Goal: Task Accomplishment & Management: Complete application form

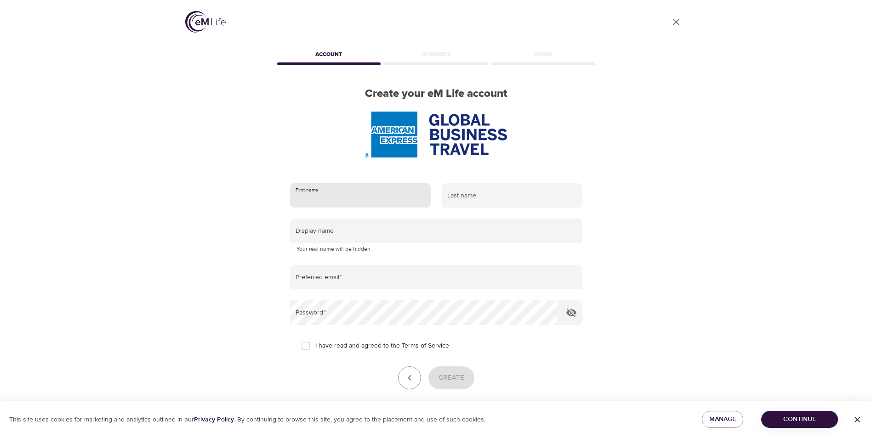
click at [323, 201] on input "text" at bounding box center [360, 195] width 141 height 25
type input "[PERSON_NAME]"
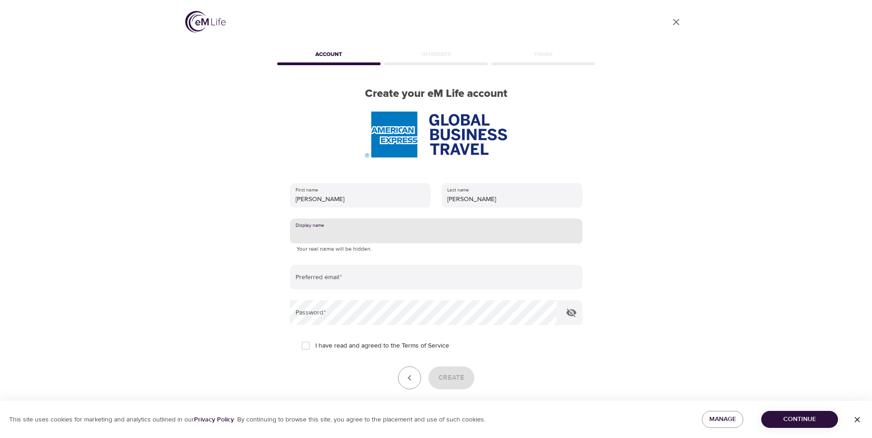
click at [314, 232] on input "text" at bounding box center [436, 231] width 292 height 25
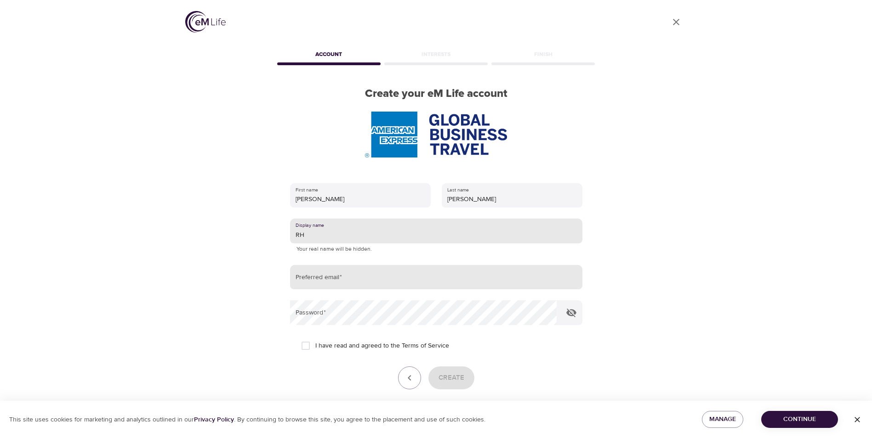
type input "RH"
click at [354, 271] on input "email" at bounding box center [436, 277] width 292 height 25
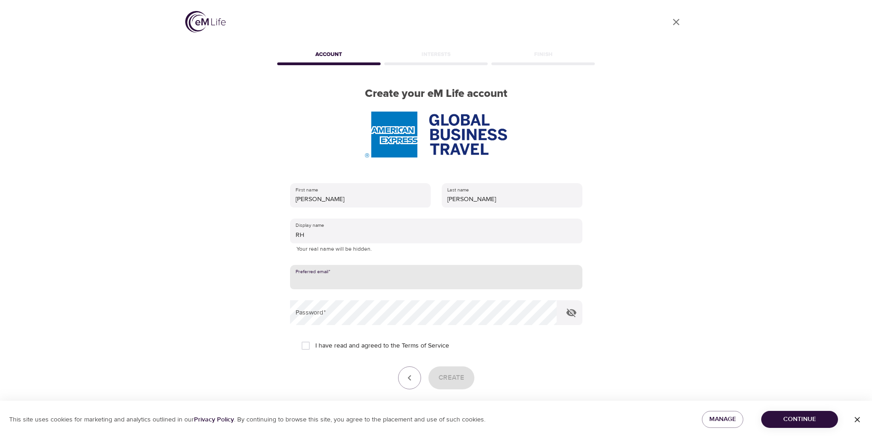
type input "[PERSON_NAME][EMAIL_ADDRESS][PERSON_NAME][DOMAIN_NAME]"
click at [309, 345] on input "I have read and agreed to the Terms of Service" at bounding box center [305, 345] width 19 height 19
checkbox input "true"
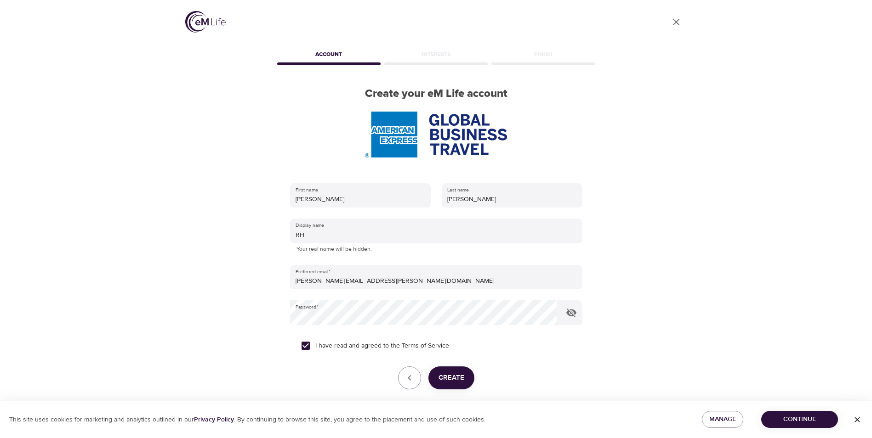
click at [452, 376] on span "Create" at bounding box center [451, 378] width 26 height 12
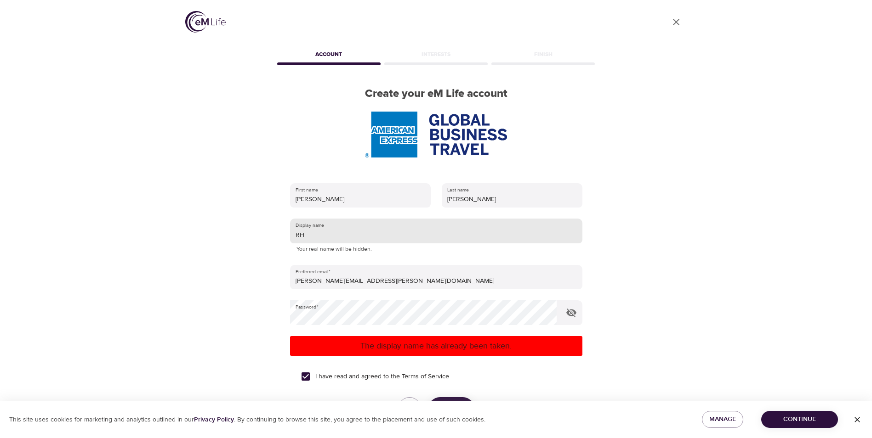
click at [314, 237] on input "RH" at bounding box center [436, 231] width 292 height 25
type input "R"
click at [540, 375] on div "I have read and agreed to the Terms of Service" at bounding box center [436, 376] width 270 height 19
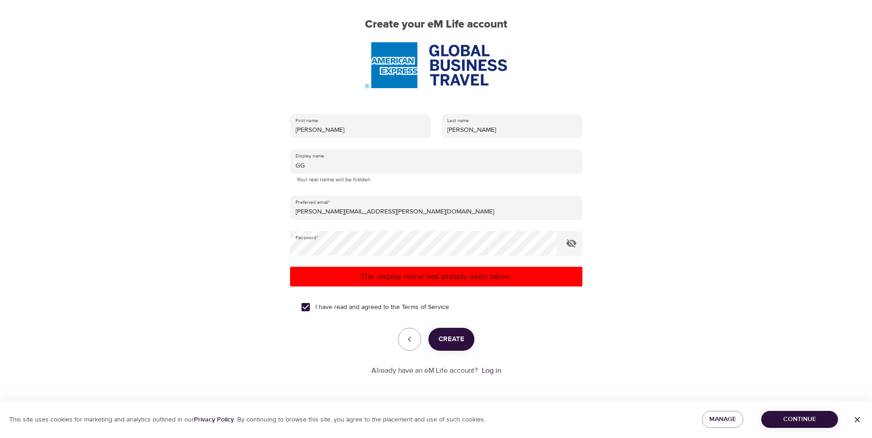
click at [459, 344] on span "Create" at bounding box center [451, 340] width 26 height 12
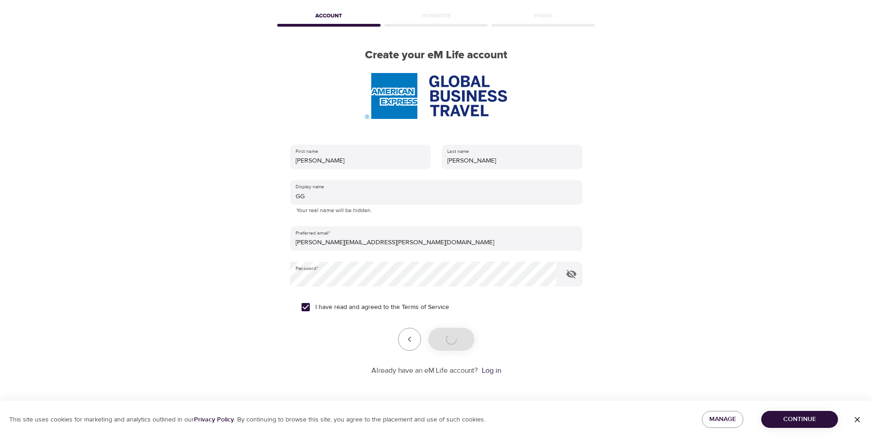
scroll to position [69, 0]
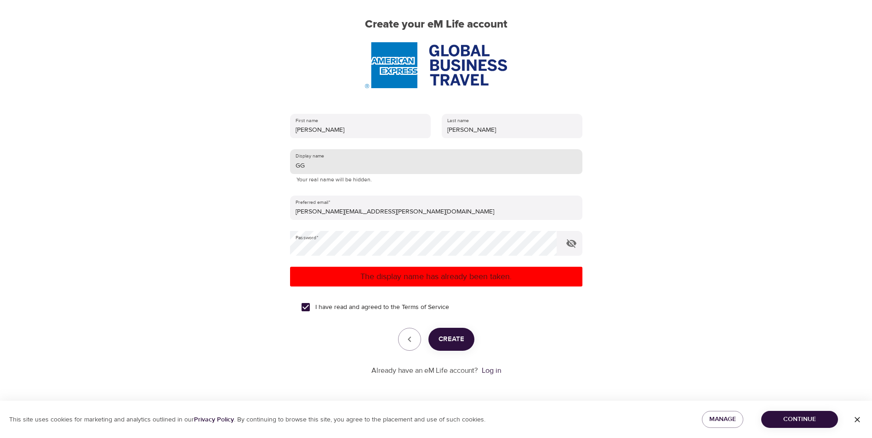
click at [317, 168] on input "GG" at bounding box center [436, 161] width 292 height 25
type input "G"
type input "0"
type input "021792"
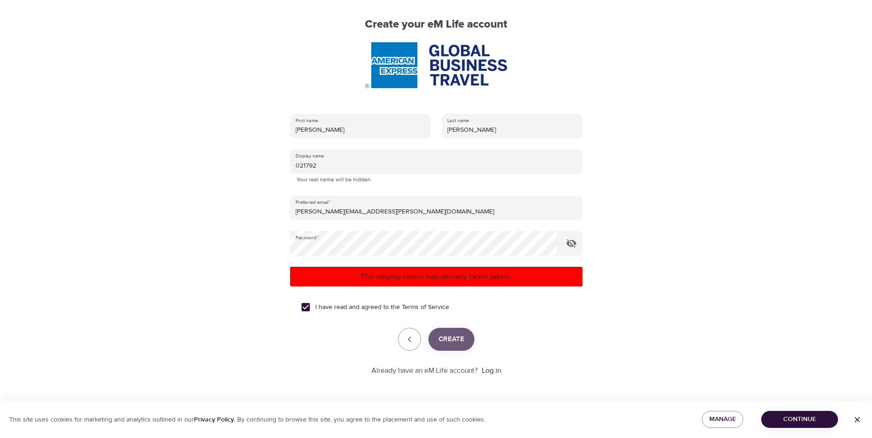
click at [448, 333] on button "Create" at bounding box center [451, 339] width 46 height 23
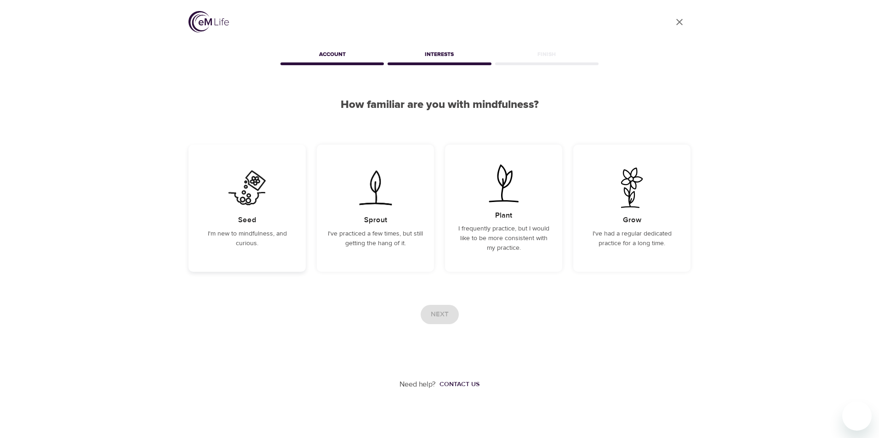
click at [241, 232] on p "I'm new to mindfulness, and curious." at bounding box center [246, 238] width 95 height 19
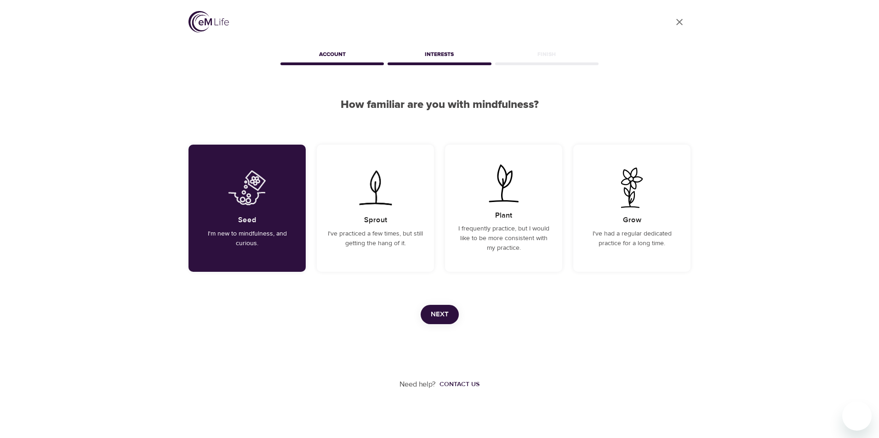
click at [433, 315] on span "Next" at bounding box center [440, 315] width 18 height 12
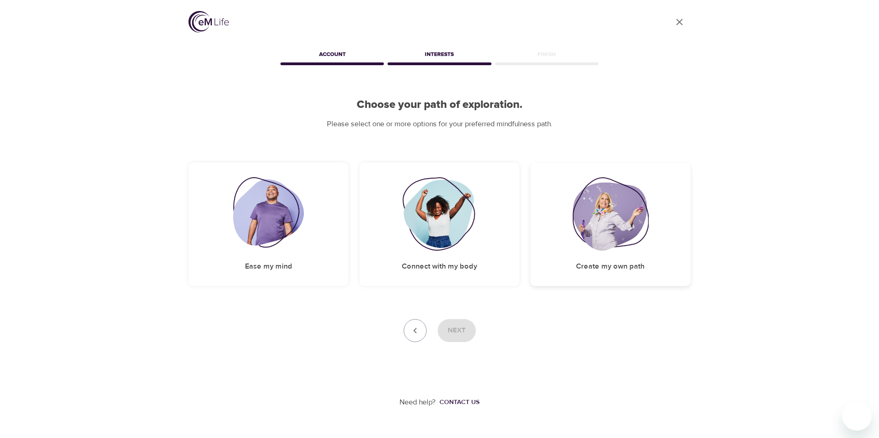
click at [630, 238] on img at bounding box center [610, 214] width 76 height 74
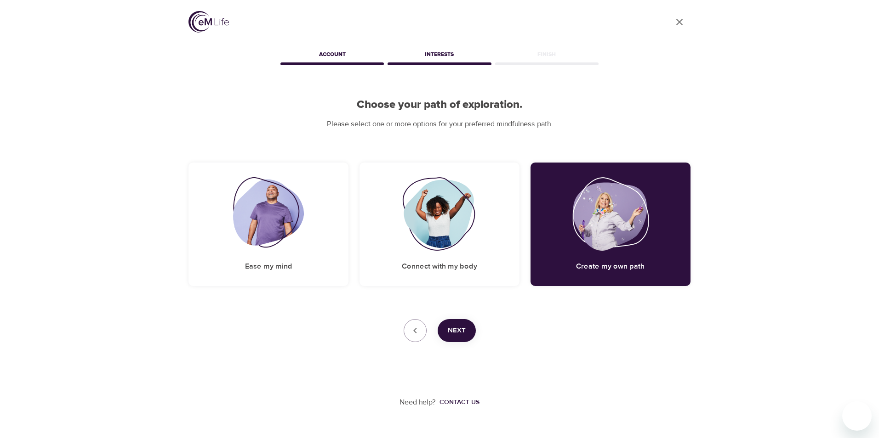
click at [461, 329] on span "Next" at bounding box center [457, 331] width 18 height 12
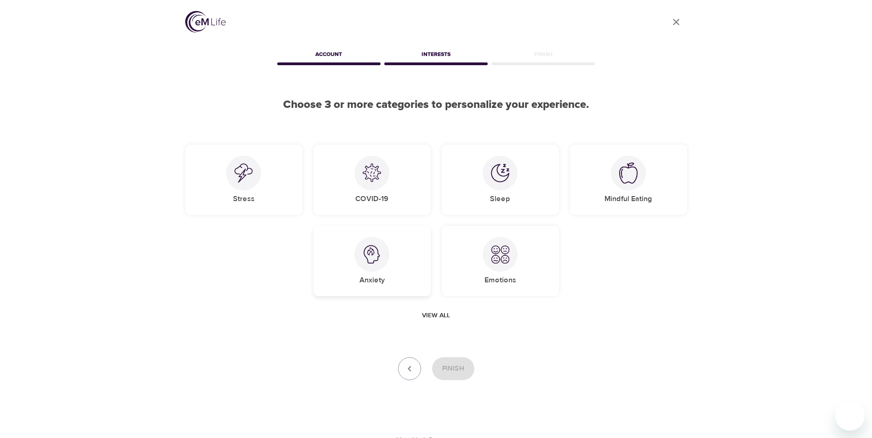
click at [376, 250] on img at bounding box center [372, 254] width 18 height 18
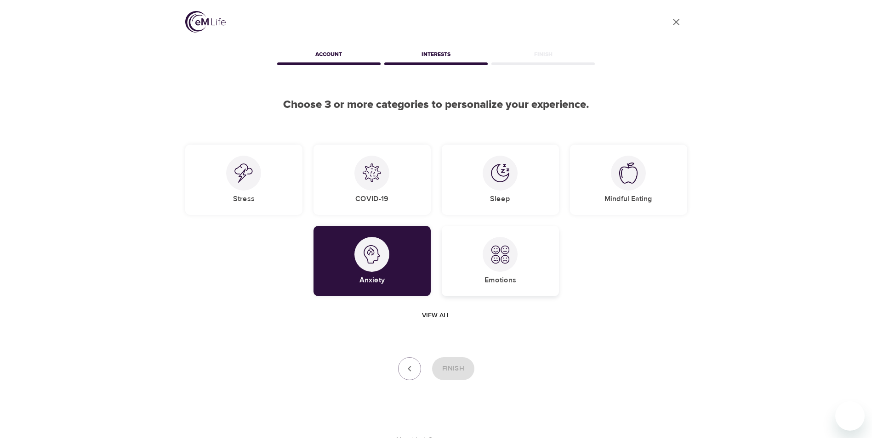
click at [500, 257] on img at bounding box center [500, 254] width 18 height 18
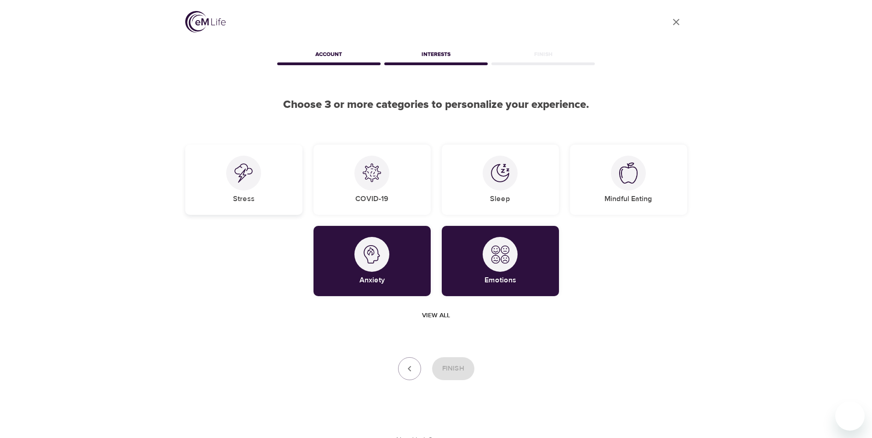
drag, startPoint x: 240, startPoint y: 170, endPoint x: 250, endPoint y: 178, distance: 12.8
click at [240, 170] on img at bounding box center [243, 173] width 18 height 19
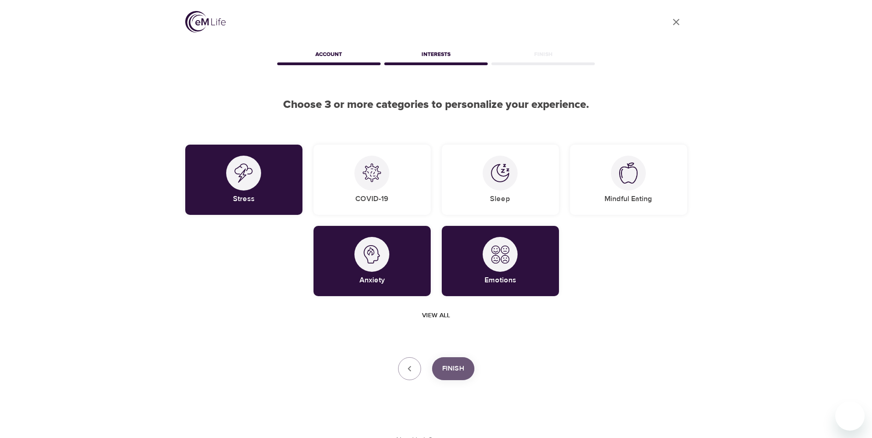
click at [451, 371] on span "Finish" at bounding box center [453, 369] width 22 height 12
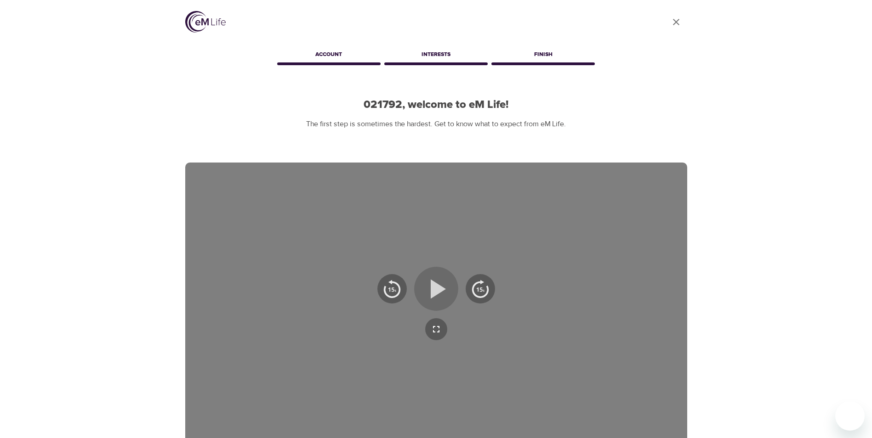
click at [436, 284] on icon "button" at bounding box center [438, 288] width 15 height 19
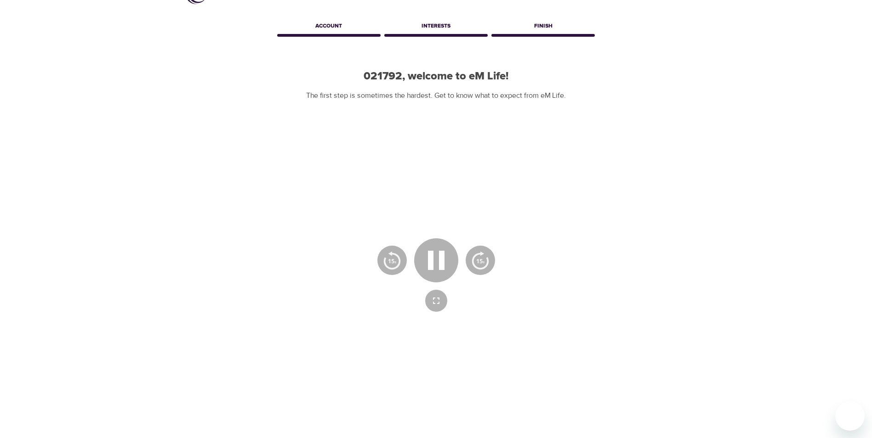
scroll to position [128, 0]
